Goal: Task Accomplishment & Management: Use online tool/utility

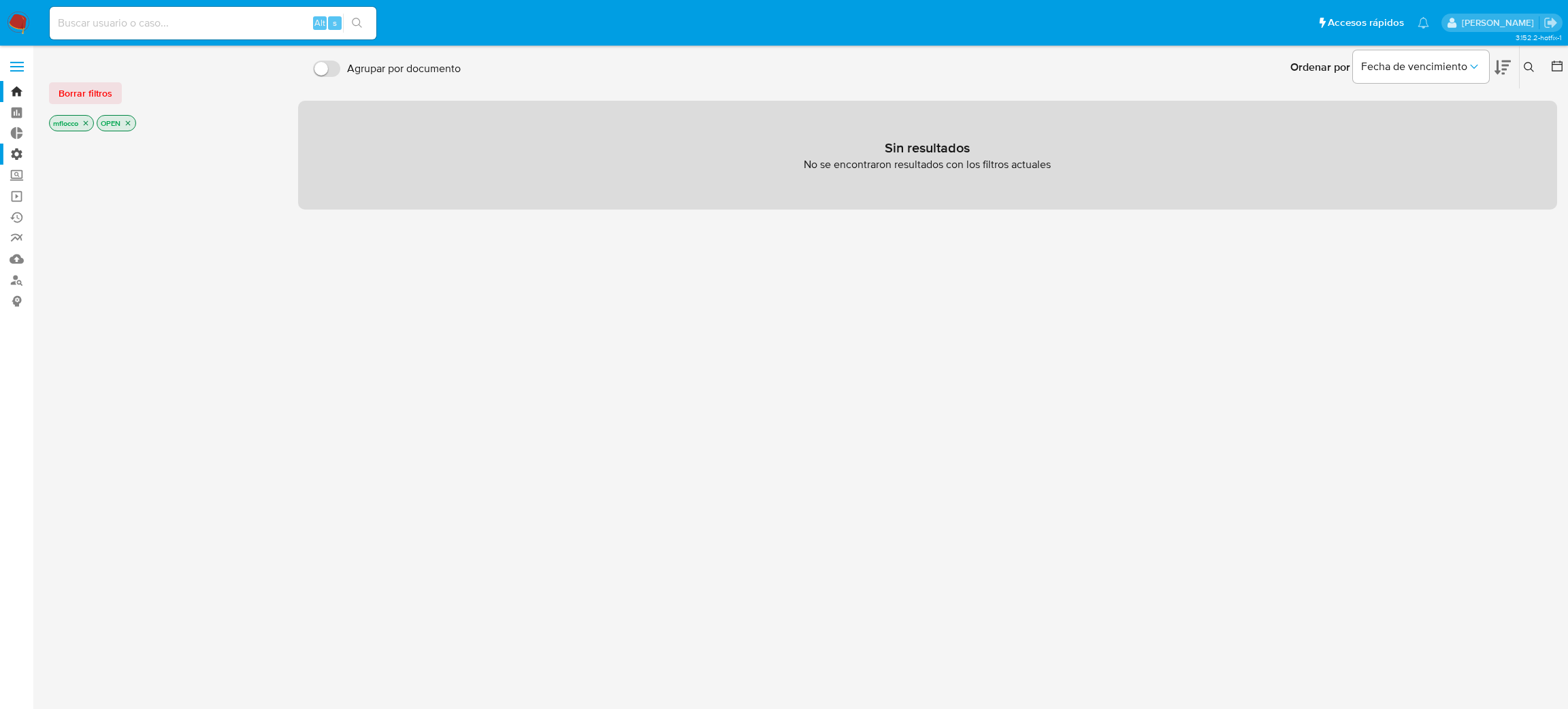
click at [0, 150] on label "Administración" at bounding box center [81, 154] width 162 height 21
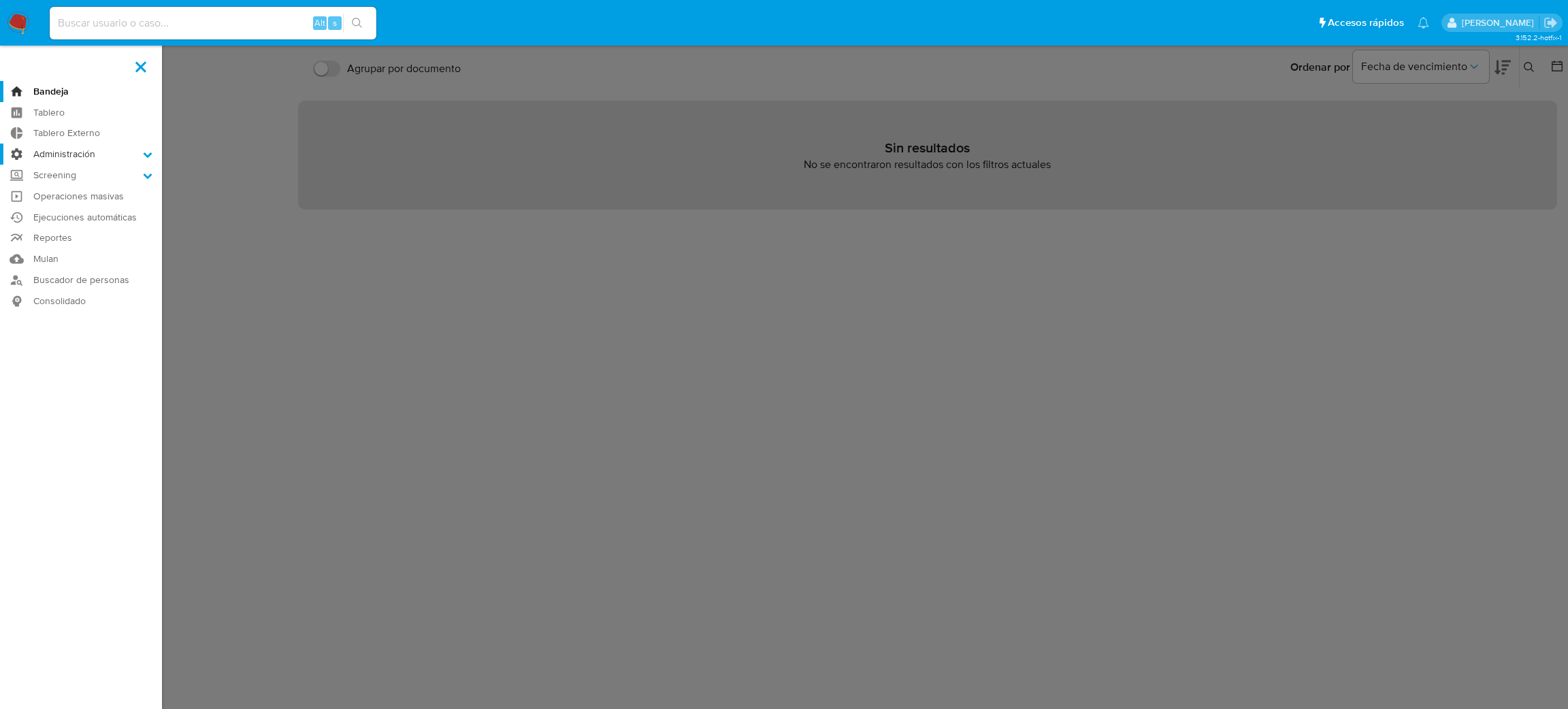
click at [0, 0] on input "Administración" at bounding box center [0, 0] width 0 height 0
click at [87, 173] on link "Reglas" at bounding box center [81, 173] width 162 height 17
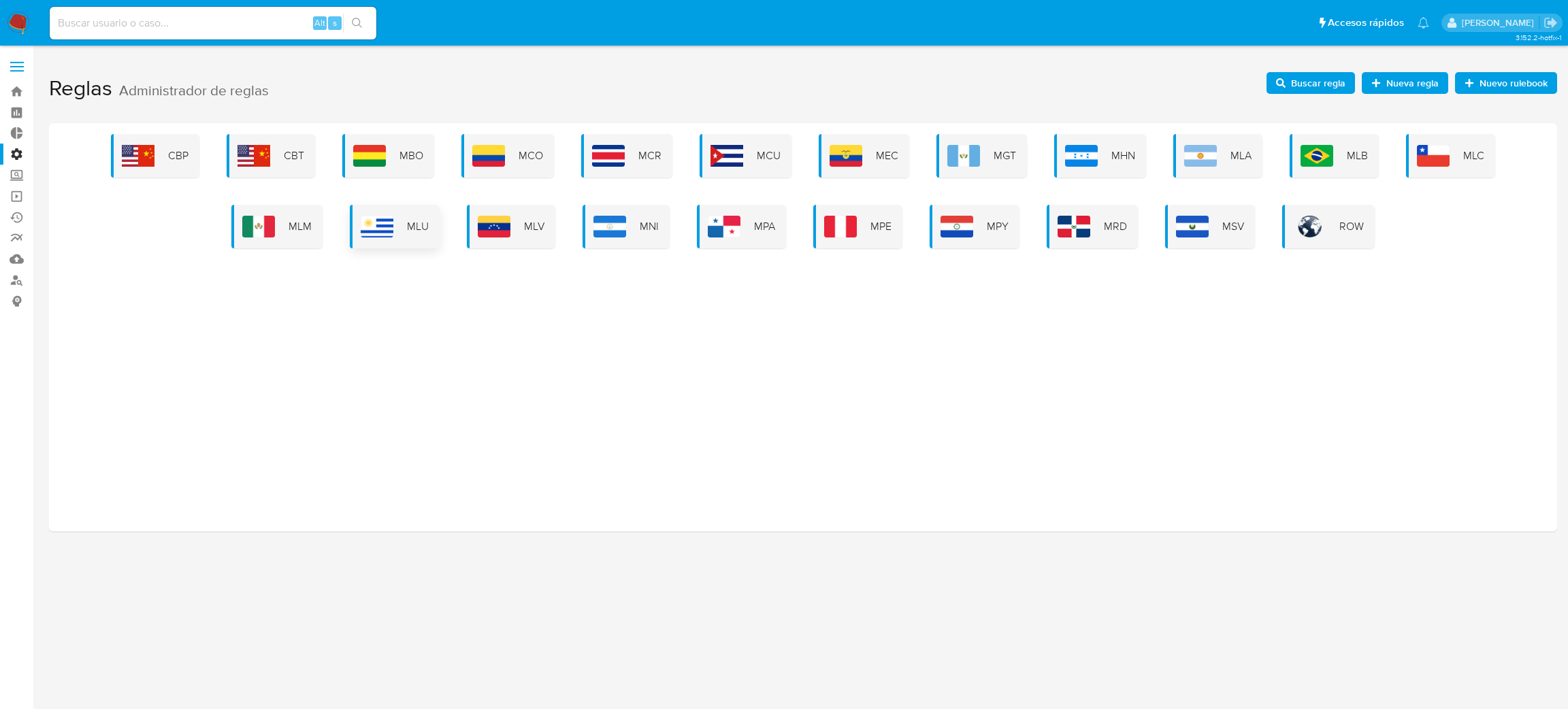
click at [422, 226] on span "MLU" at bounding box center [418, 227] width 22 height 15
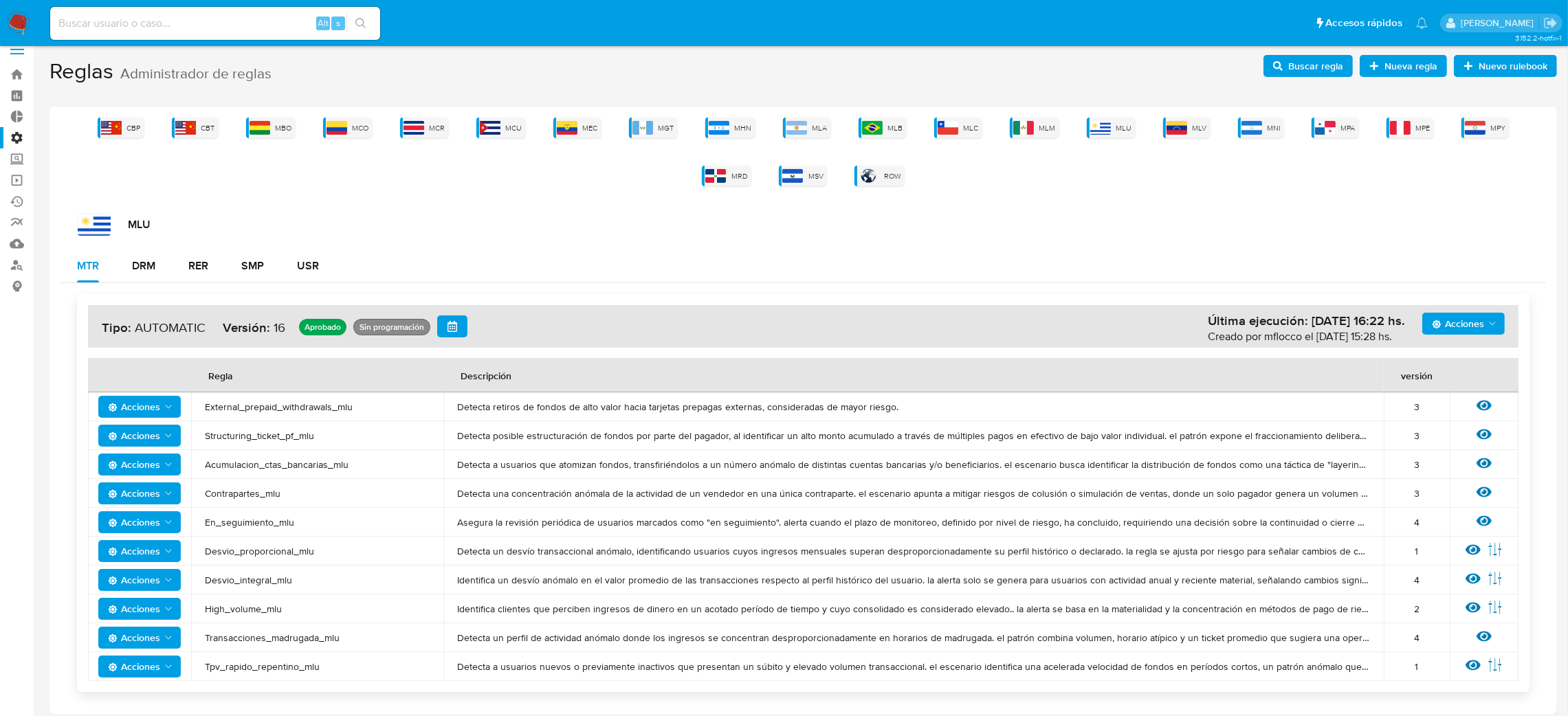
scroll to position [23, 0]
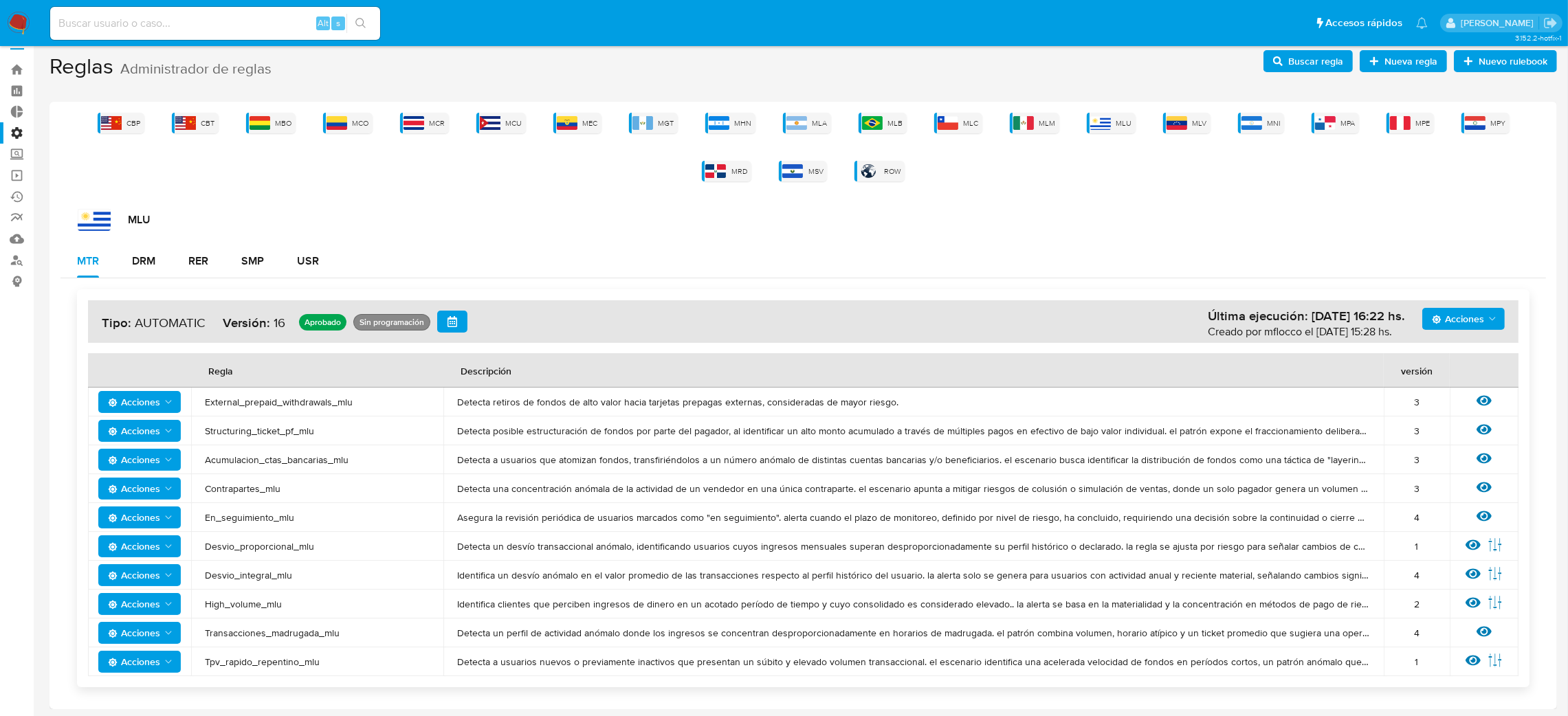
drag, startPoint x: 463, startPoint y: 659, endPoint x: 785, endPoint y: 696, distance: 324.1
click at [785, 696] on div "Acciones Última ejecución: 05/08/2025 16:22 hs. Creado por mflocco el 05/08/202…" at bounding box center [803, 488] width 1485 height 420
click at [646, 659] on span "Detecta a usuarios nuevos o previamente inactivos que presentan un súbito y ele…" at bounding box center [913, 661] width 913 height 12
click at [1473, 661] on icon at bounding box center [1473, 660] width 15 height 10
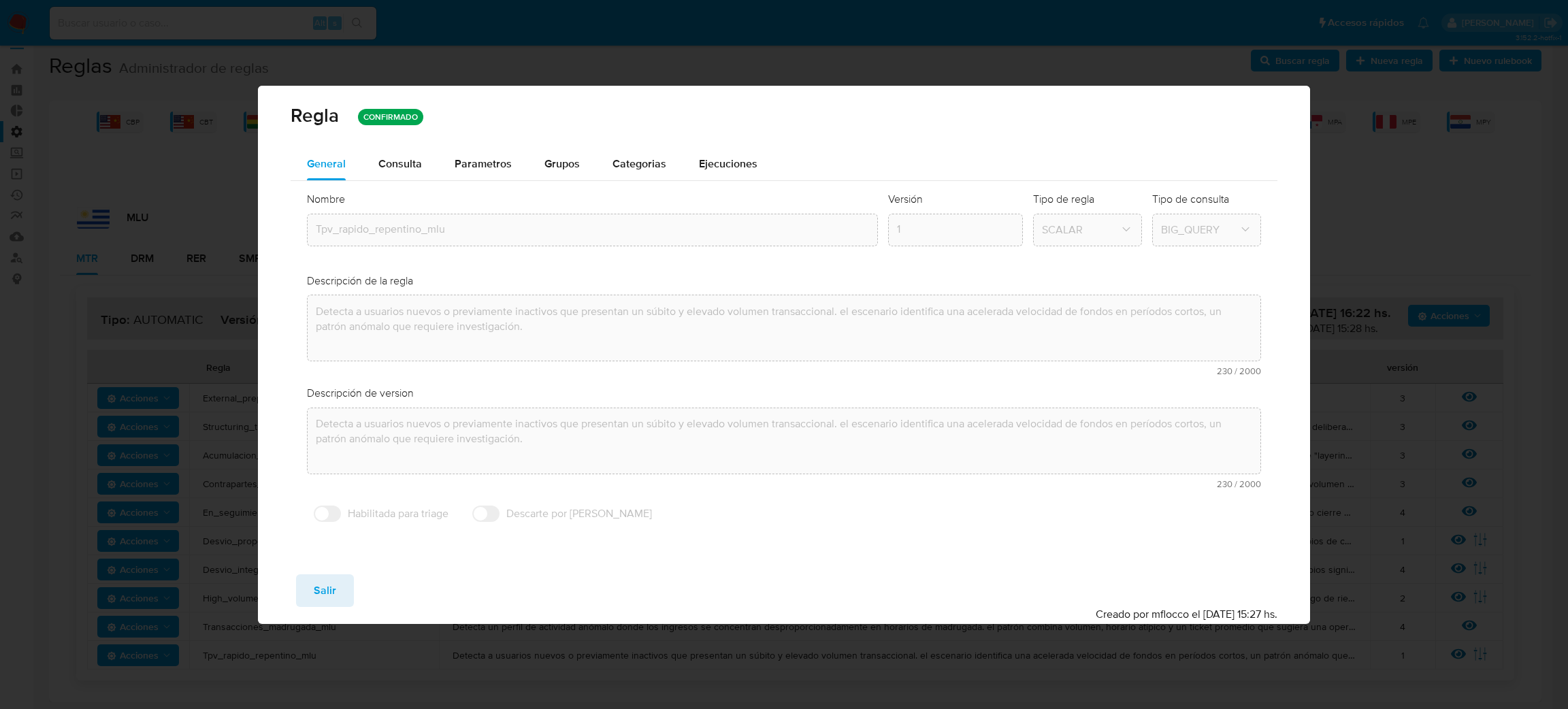
click at [300, 307] on div "Nombre text-es Tpv_rapido_repentino_mlu text-pt Tpv_rapido_repentino_mlu Acepta…" at bounding box center [784, 360] width 987 height 358
click at [341, 600] on button "Salir" at bounding box center [325, 591] width 58 height 33
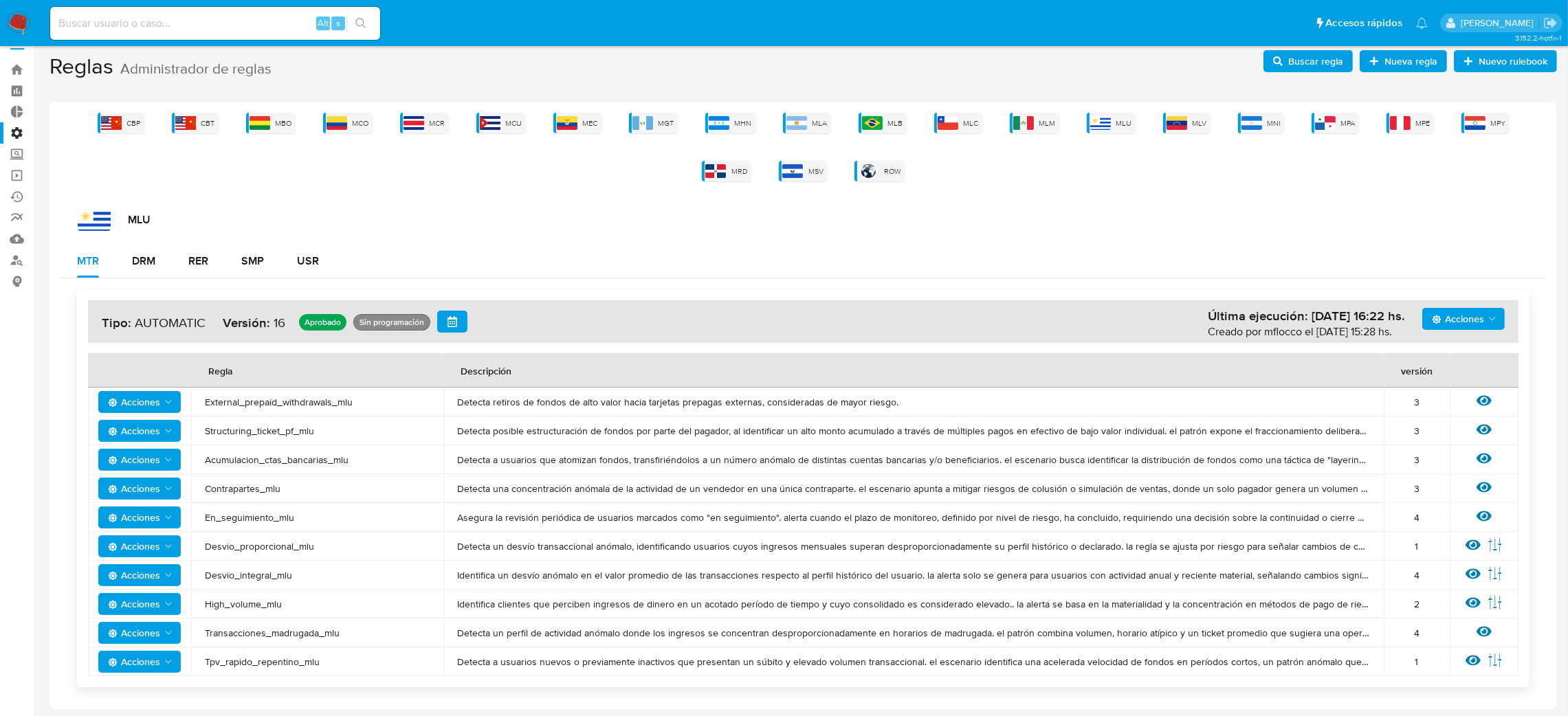
click at [498, 575] on span "Identifica un desvío anómalo en el valor promedio de las transacciones respecto…" at bounding box center [913, 575] width 913 height 12
click at [1467, 575] on icon at bounding box center [1473, 574] width 15 height 15
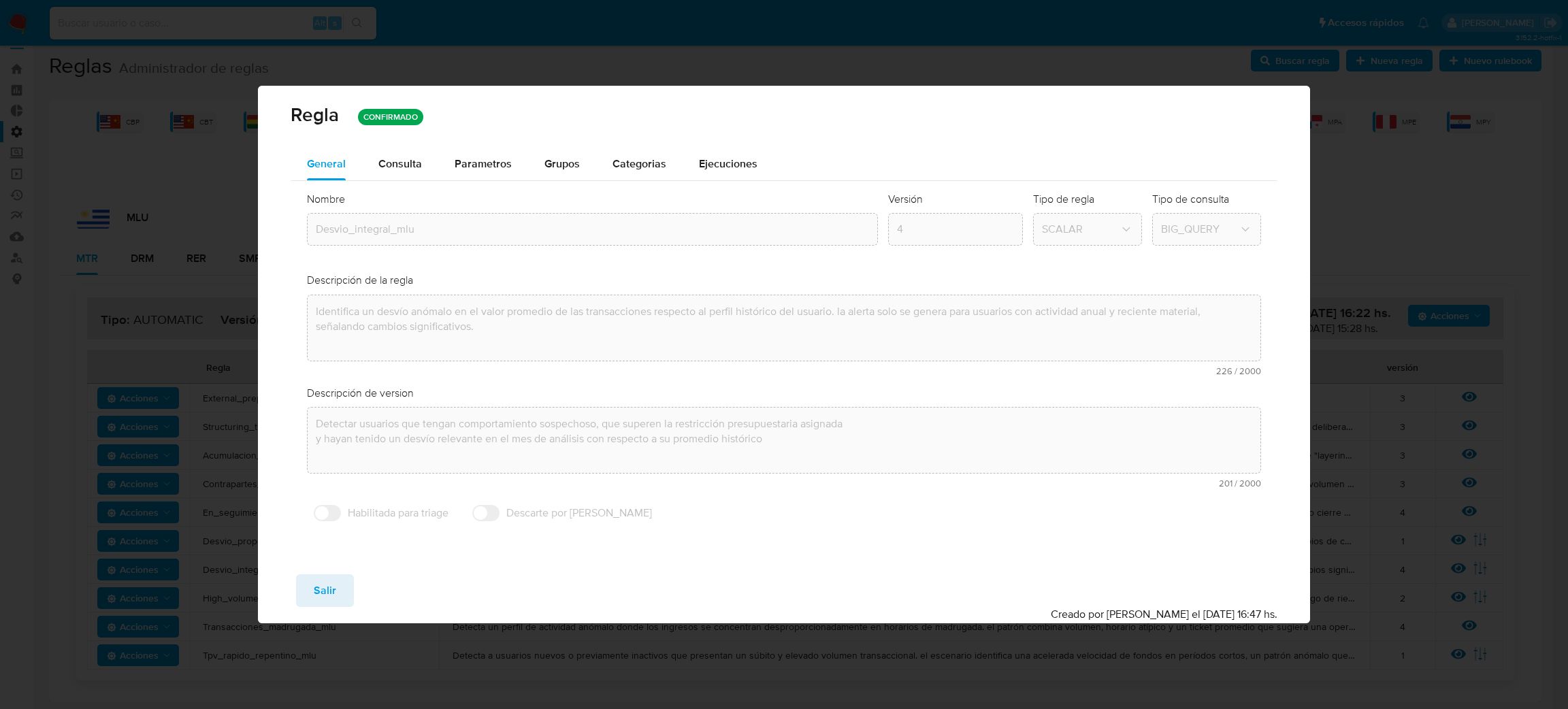
click at [163, 258] on div "Regla CONFIRMADO General Consulta Parametros Grupos Categorias Ejecuciones Nomb…" at bounding box center [784, 354] width 1568 height 709
click at [348, 586] on button "Salir" at bounding box center [325, 591] width 58 height 33
type input "1"
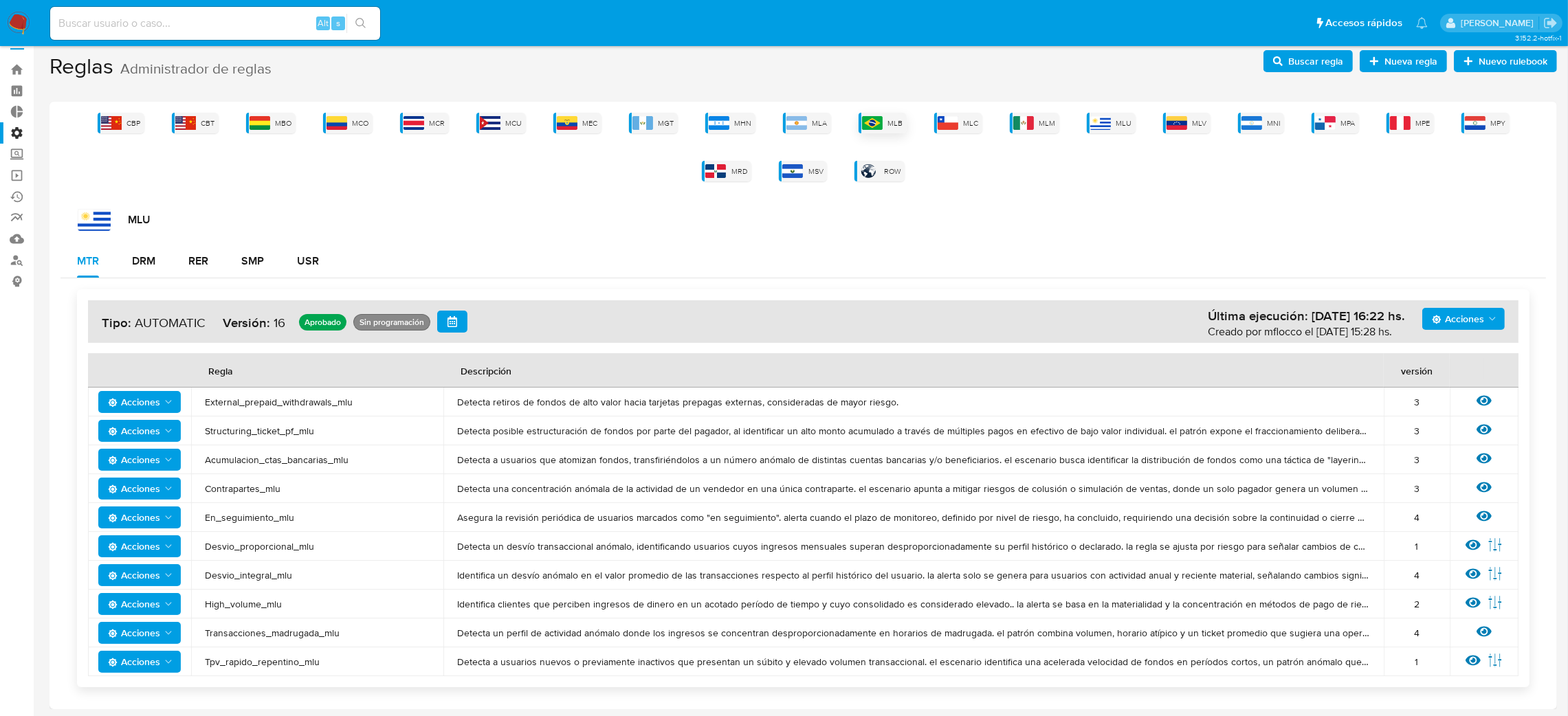
click at [888, 118] on span "MLB" at bounding box center [896, 122] width 15 height 10
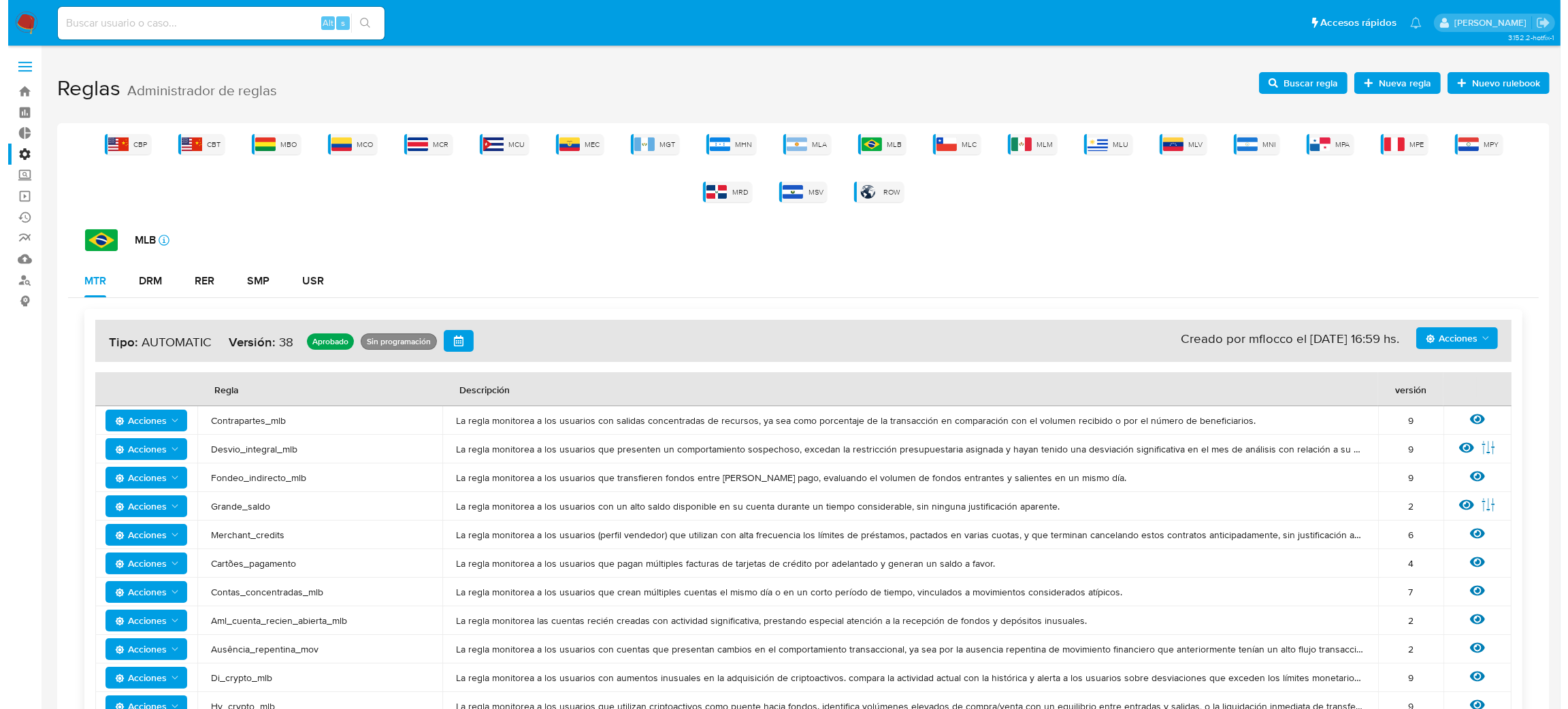
scroll to position [816, 0]
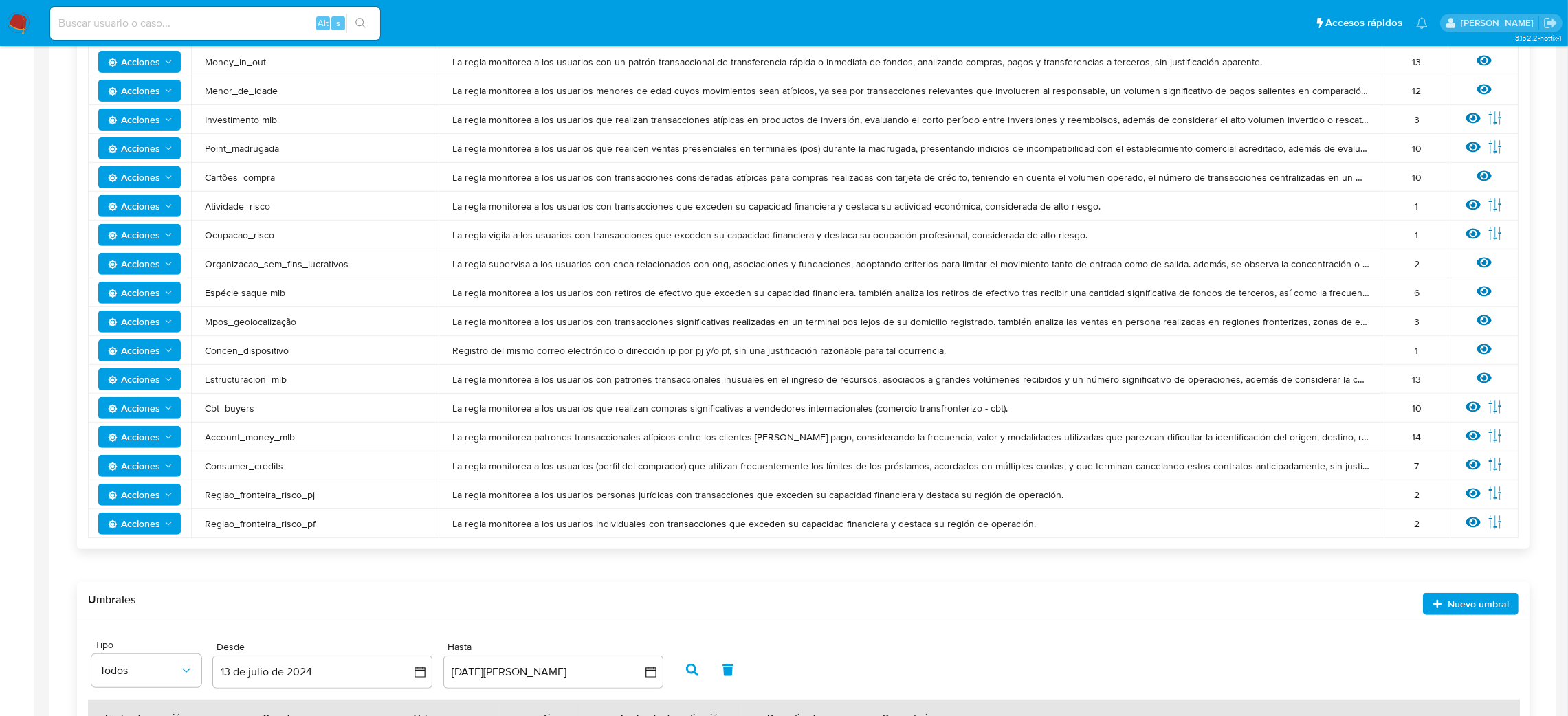
click at [1062, 96] on td "La regla monitorea a los usuarios menores de edad cuyos movimientos sean atípic…" at bounding box center [911, 90] width 945 height 28
click at [255, 349] on span "Concen_dispositivo" at bounding box center [315, 350] width 220 height 12
drag, startPoint x: 451, startPoint y: 354, endPoint x: 944, endPoint y: 360, distance: 493.0
click at [944, 360] on td "Registro del mismo correo electrónico o dirección ip por pj y/o pf, sin una jus…" at bounding box center [911, 350] width 945 height 28
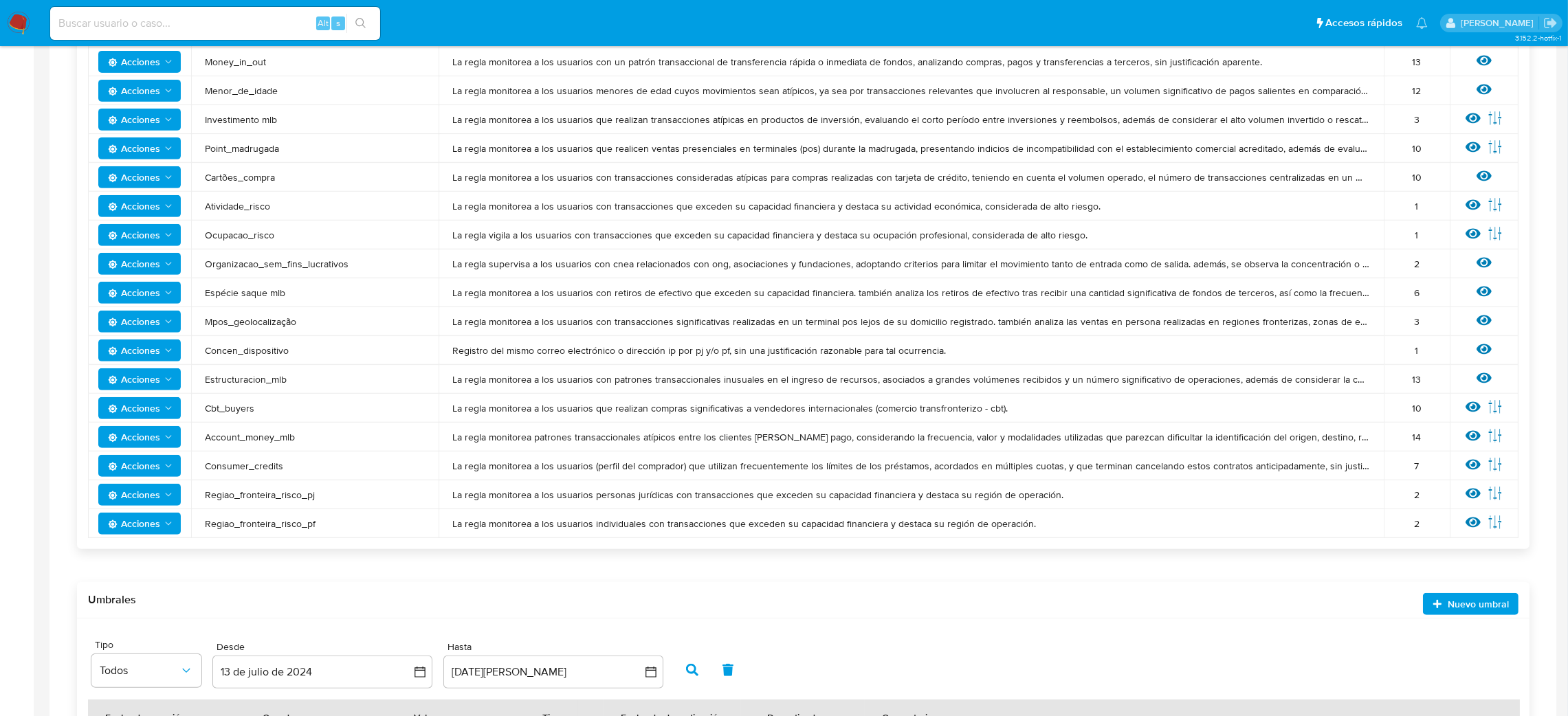
click at [1477, 349] on icon at bounding box center [1484, 349] width 15 height 15
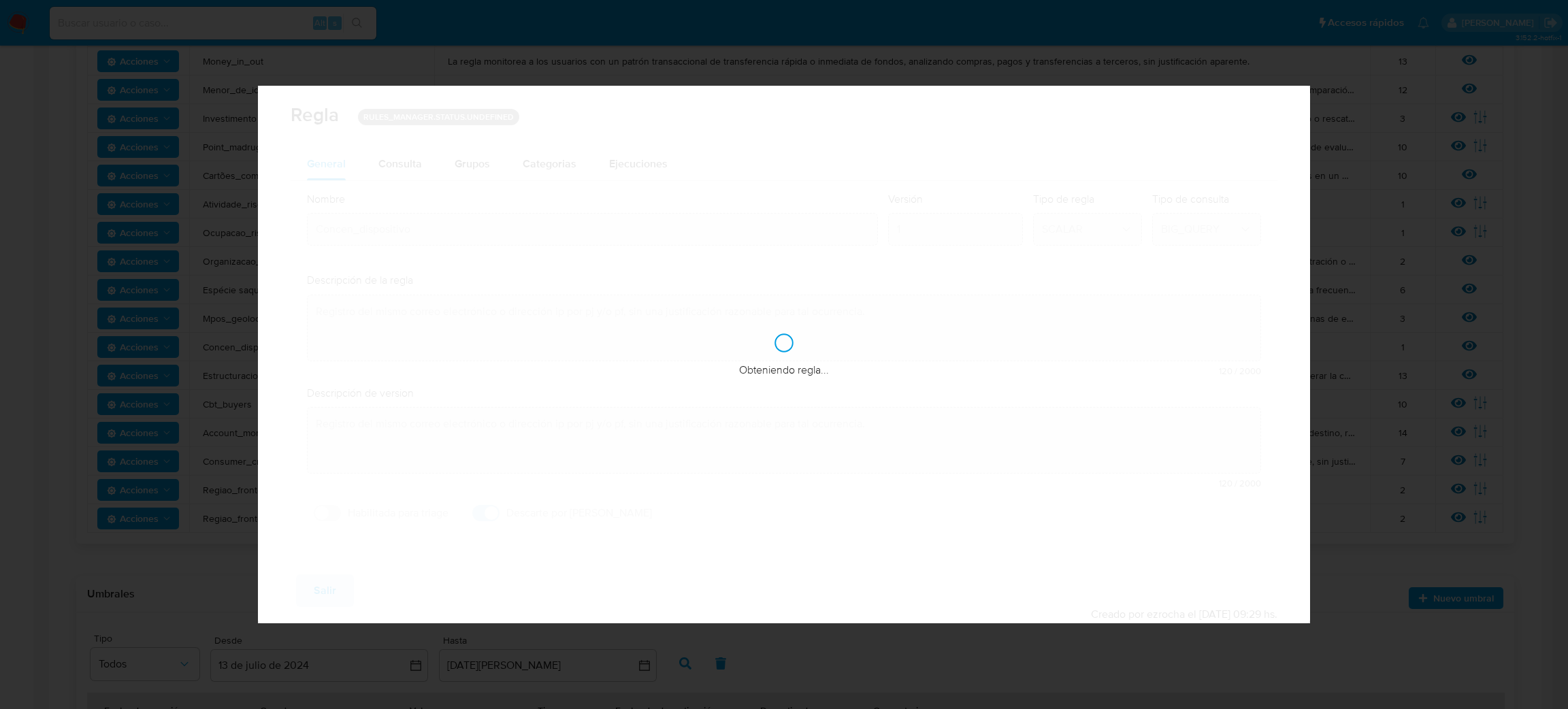
checkbox input "true"
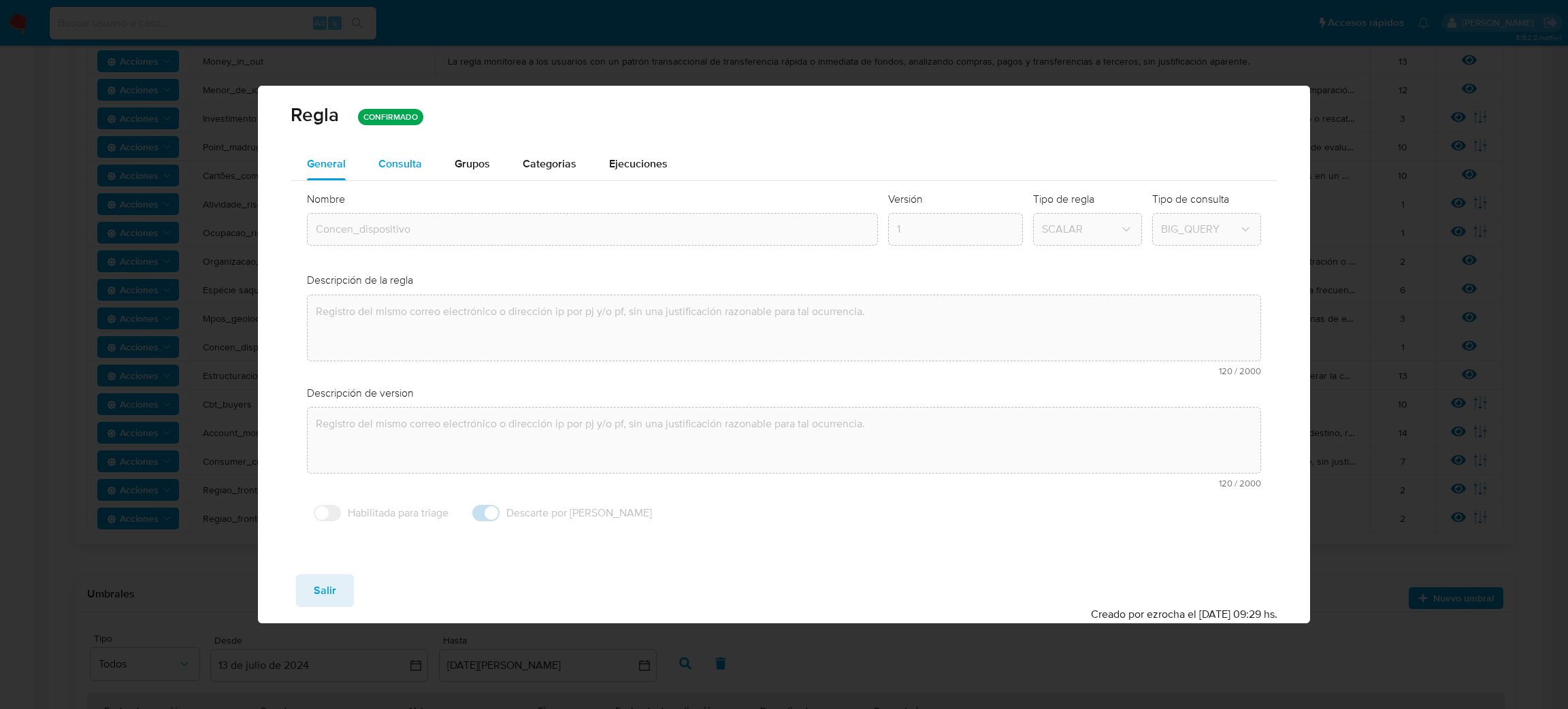
click at [410, 157] on span "Consulta" at bounding box center [400, 164] width 43 height 16
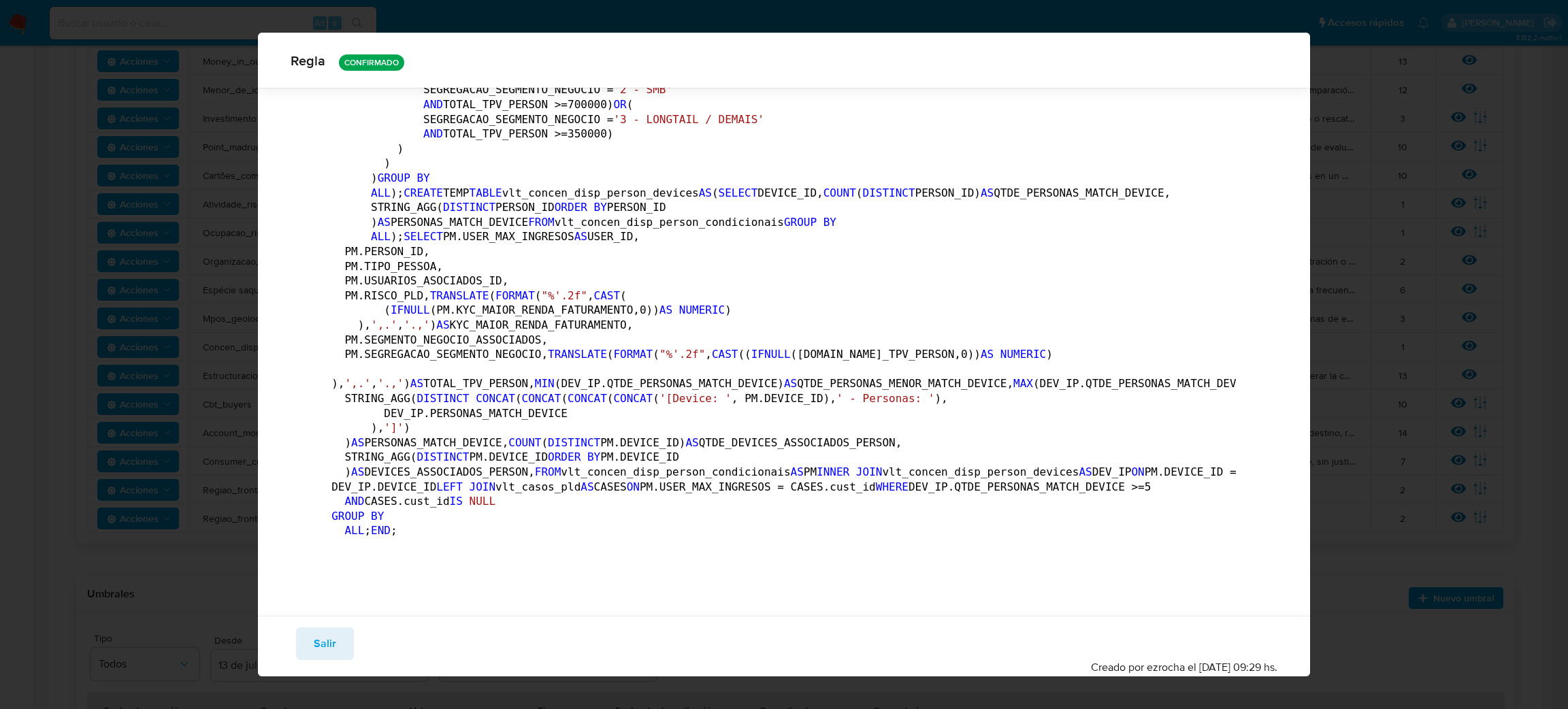
scroll to position [6512, 0]
click at [353, 640] on div "Guardar Salir Simular Confirmar" at bounding box center [784, 643] width 987 height 33
click at [341, 635] on button "Salir" at bounding box center [325, 643] width 58 height 33
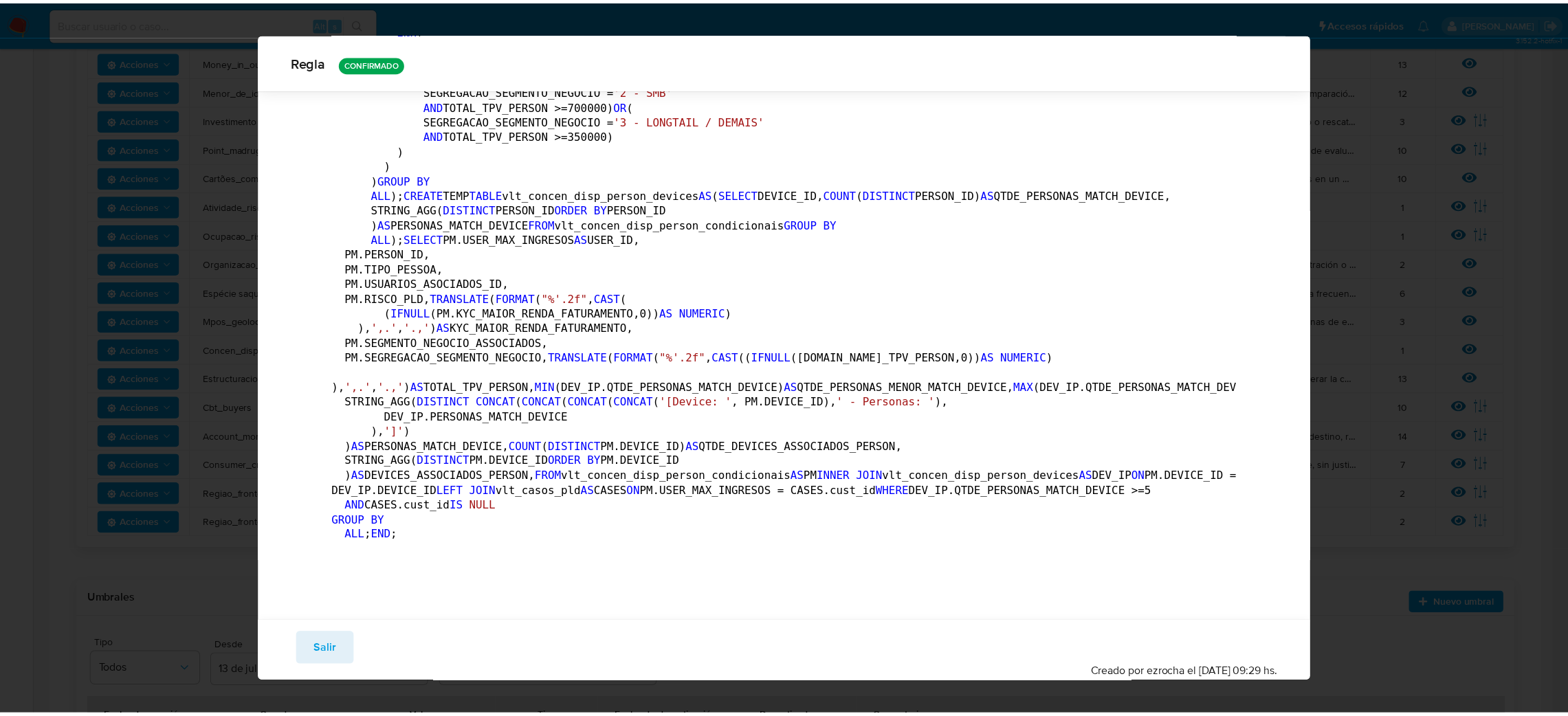
scroll to position [0, 0]
